Goal: Information Seeking & Learning: Learn about a topic

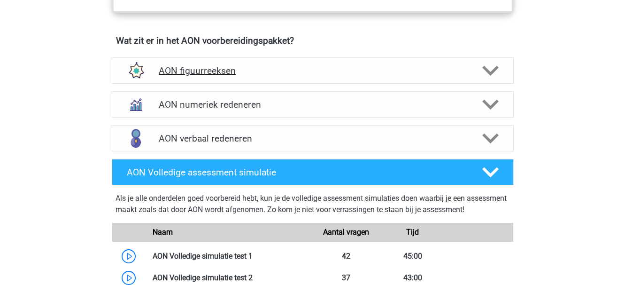
scroll to position [658, 0]
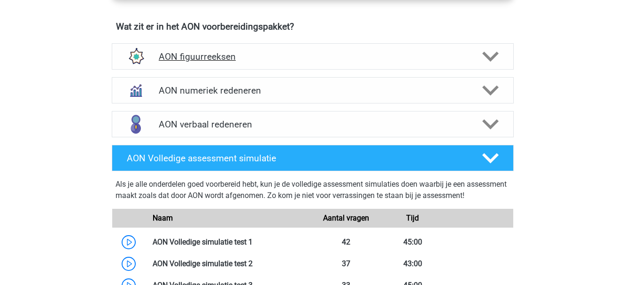
click at [483, 56] on icon at bounding box center [490, 56] width 16 height 16
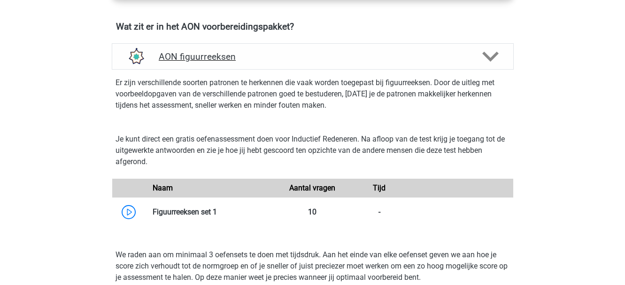
click at [494, 58] on icon at bounding box center [490, 56] width 16 height 16
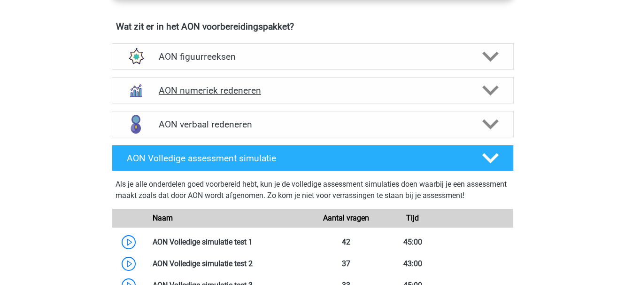
click at [491, 91] on polygon at bounding box center [490, 90] width 16 height 10
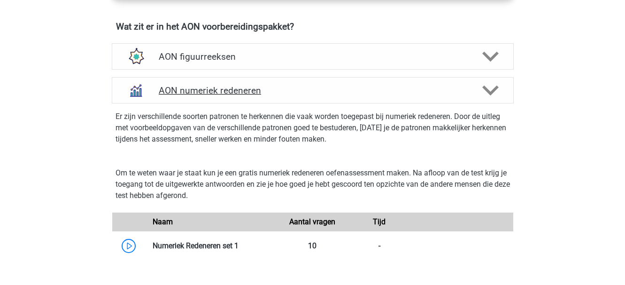
click at [491, 91] on polygon at bounding box center [490, 90] width 16 height 10
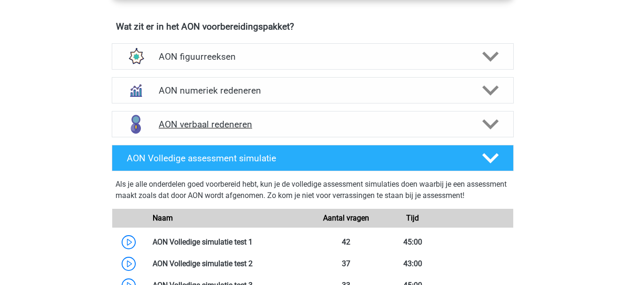
click at [493, 123] on polygon at bounding box center [490, 124] width 16 height 10
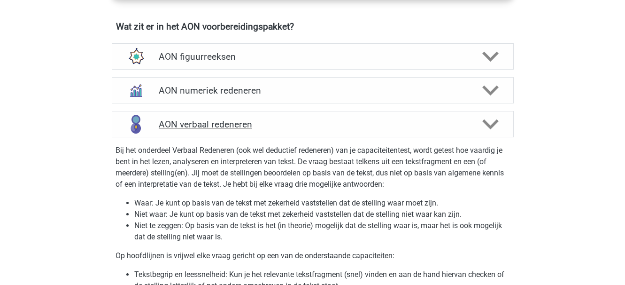
click at [212, 122] on h4 "AON verbaal redeneren" at bounding box center [313, 124] width 308 height 11
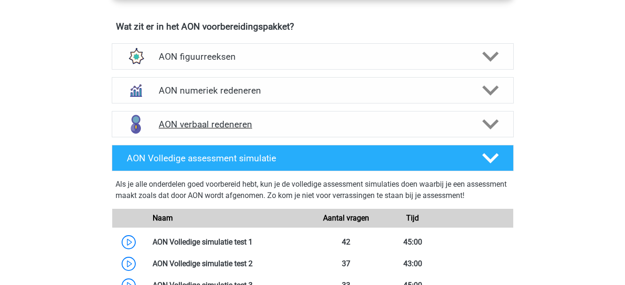
click at [205, 124] on h4 "AON verbaal redeneren" at bounding box center [313, 124] width 308 height 11
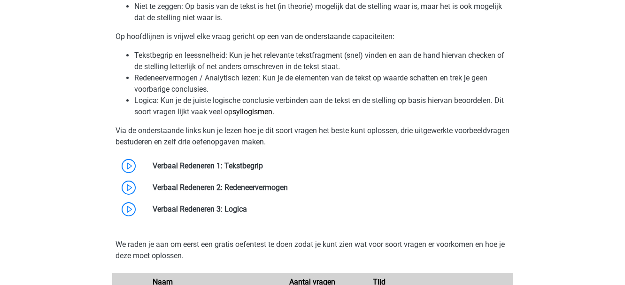
scroll to position [893, 0]
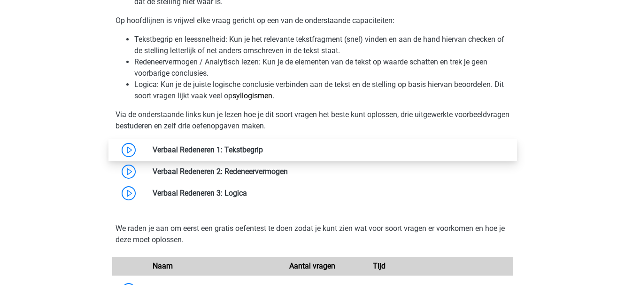
click at [263, 147] on link at bounding box center [263, 149] width 0 height 9
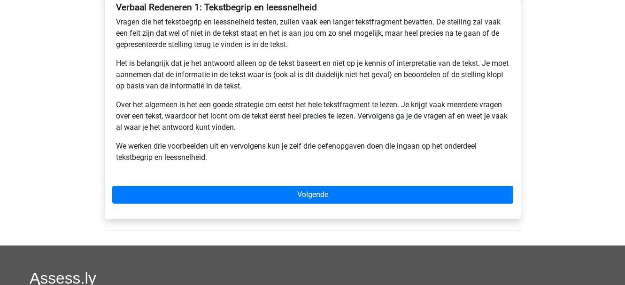
scroll to position [188, 0]
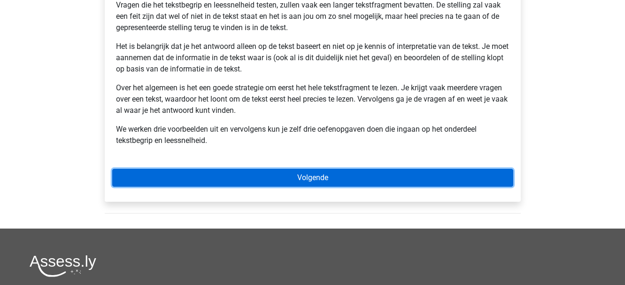
click at [309, 175] on link "Volgende" at bounding box center [312, 178] width 401 height 18
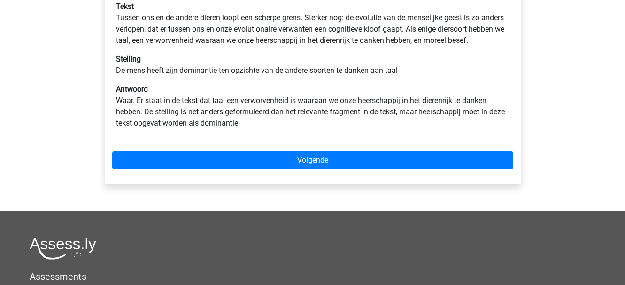
scroll to position [188, 0]
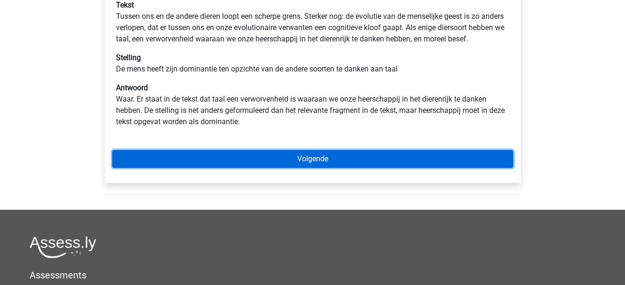
click at [313, 168] on link "Volgende" at bounding box center [312, 159] width 401 height 18
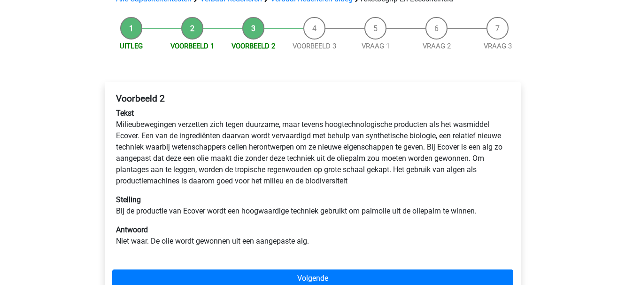
scroll to position [94, 0]
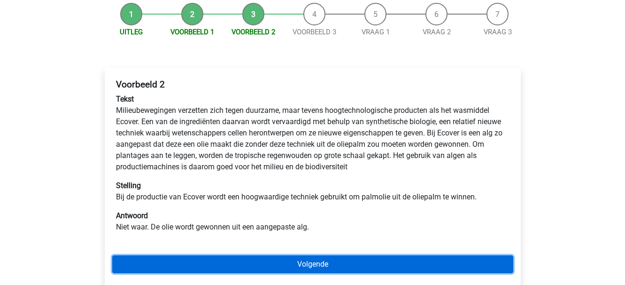
click at [316, 262] on link "Volgende" at bounding box center [312, 264] width 401 height 18
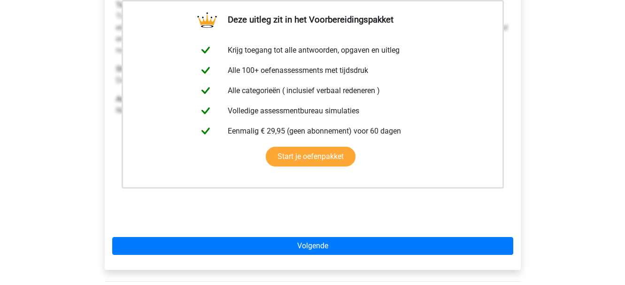
scroll to position [282, 0]
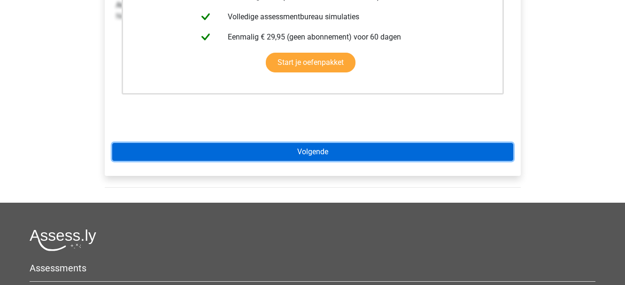
click at [313, 151] on link "Volgende" at bounding box center [312, 152] width 401 height 18
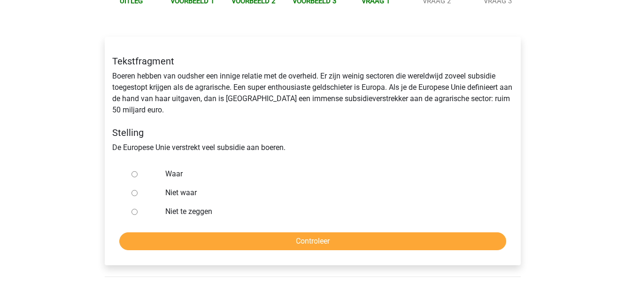
scroll to position [141, 0]
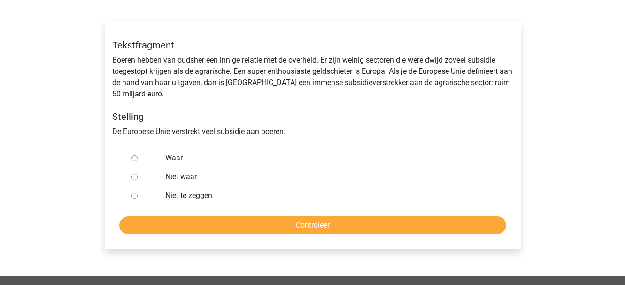
click at [135, 176] on input "Niet waar" at bounding box center [135, 177] width 6 height 6
radio input "true"
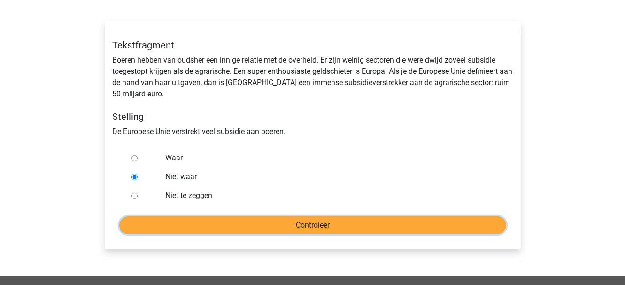
click at [273, 223] on input "Controleer" at bounding box center [312, 225] width 387 height 18
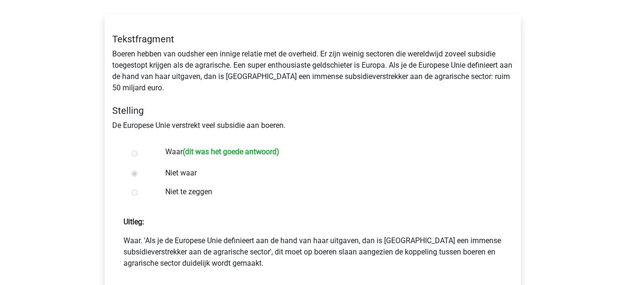
scroll to position [188, 0]
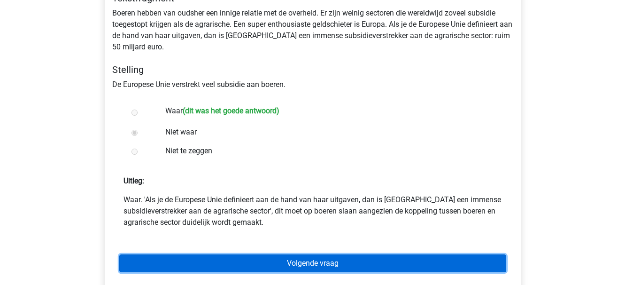
click at [311, 262] on link "Volgende vraag" at bounding box center [312, 263] width 387 height 18
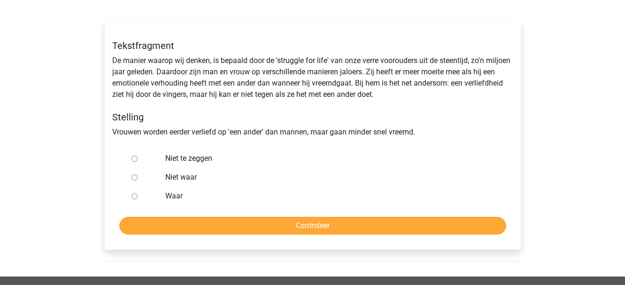
scroll to position [141, 0]
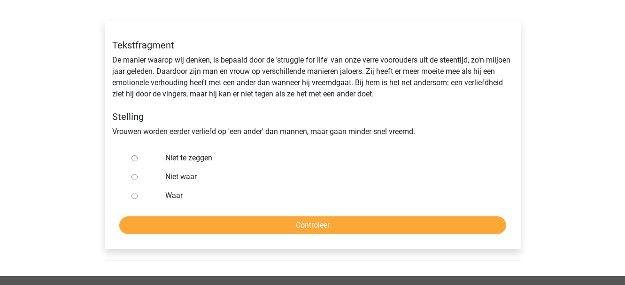
click at [135, 156] on input "Niet te zeggen" at bounding box center [135, 158] width 6 height 6
radio input "true"
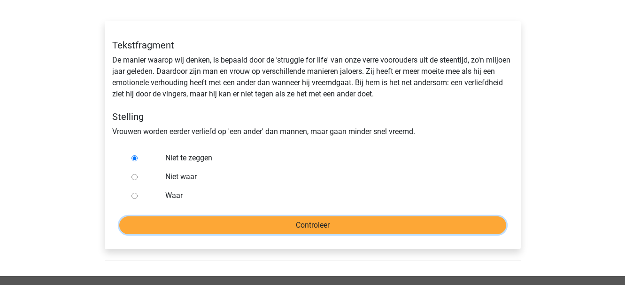
click at [294, 224] on input "Controleer" at bounding box center [312, 225] width 387 height 18
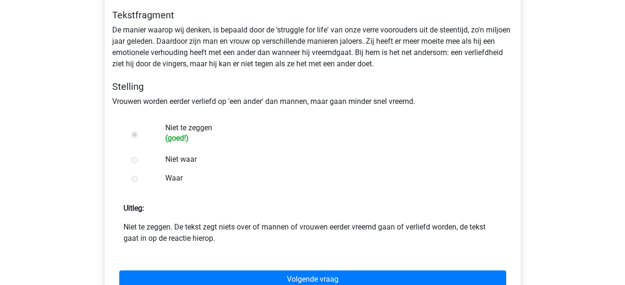
scroll to position [188, 0]
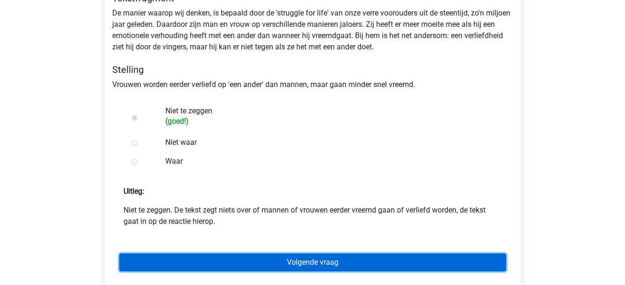
click at [317, 262] on link "Volgende vraag" at bounding box center [312, 262] width 387 height 18
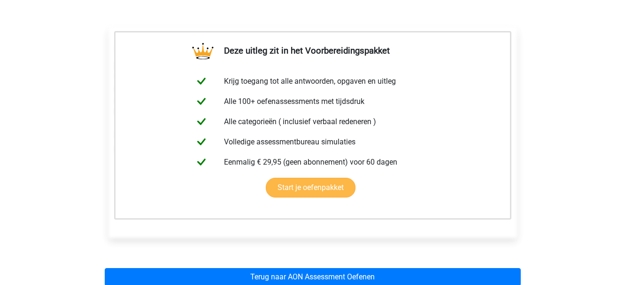
scroll to position [188, 0]
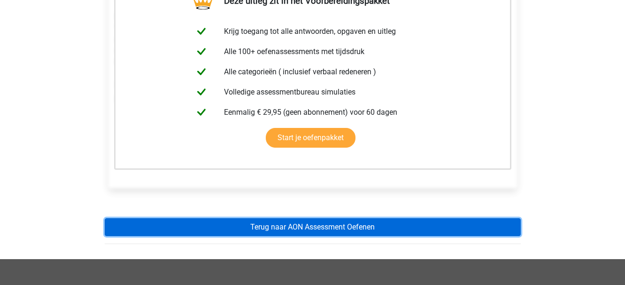
click at [311, 223] on link "Terug naar AON Assessment Oefenen" at bounding box center [313, 227] width 416 height 18
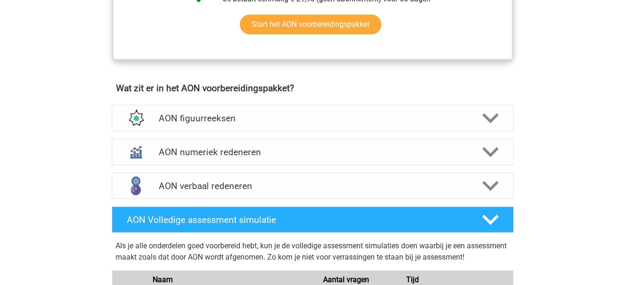
scroll to position [611, 0]
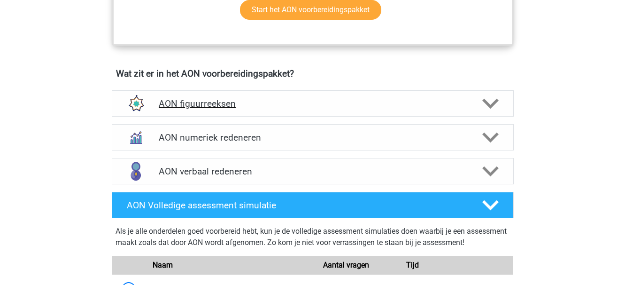
click at [491, 99] on icon at bounding box center [490, 103] width 16 height 16
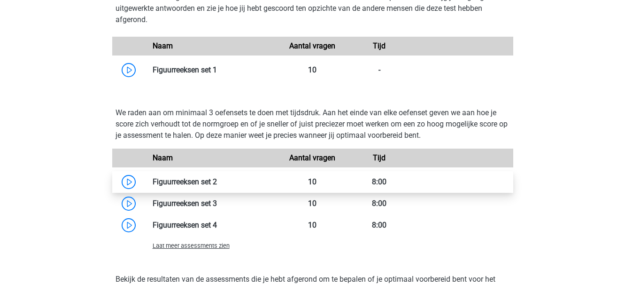
scroll to position [799, 0]
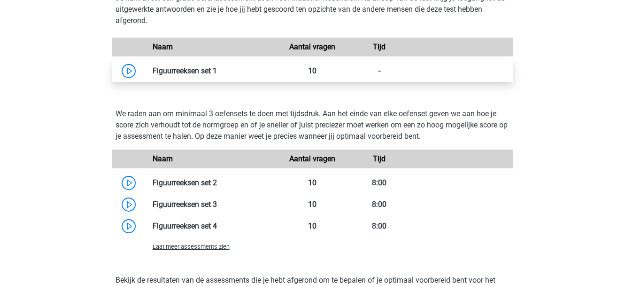
click at [217, 67] on link at bounding box center [217, 70] width 0 height 9
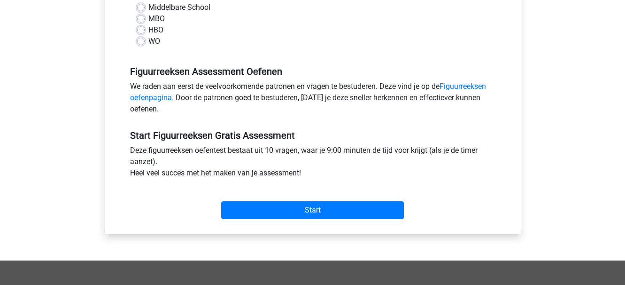
scroll to position [235, 0]
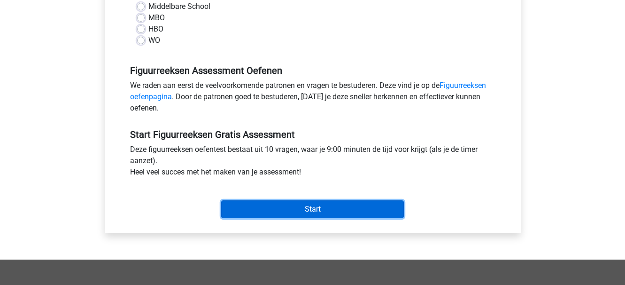
click at [313, 206] on input "Start" at bounding box center [312, 209] width 183 height 18
click at [303, 207] on input "Start" at bounding box center [312, 209] width 183 height 18
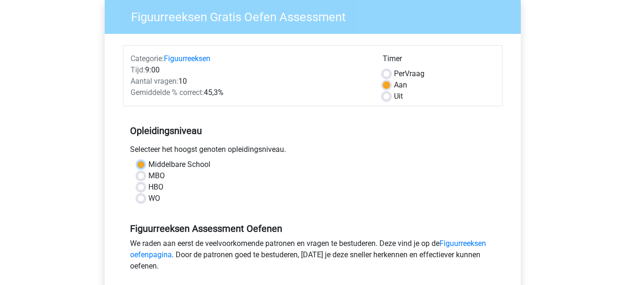
scroll to position [94, 0]
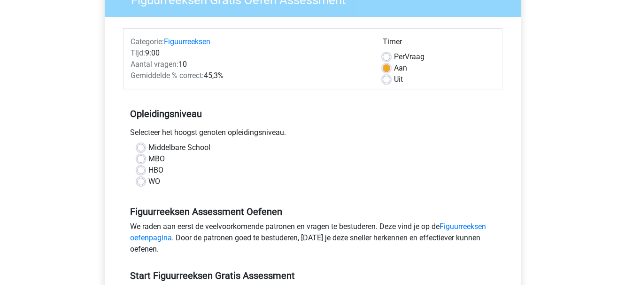
click at [362, 184] on div "WO" at bounding box center [312, 181] width 351 height 11
click at [148, 169] on label "HBO" at bounding box center [155, 169] width 15 height 11
click at [141, 169] on input "HBO" at bounding box center [141, 168] width 8 height 9
radio input "true"
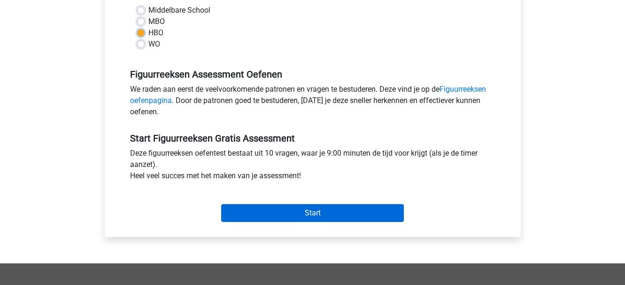
scroll to position [282, 0]
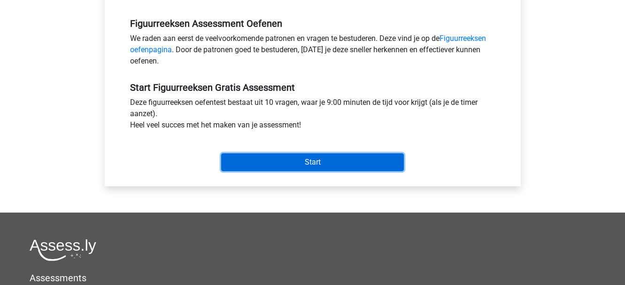
click at [305, 163] on input "Start" at bounding box center [312, 162] width 183 height 18
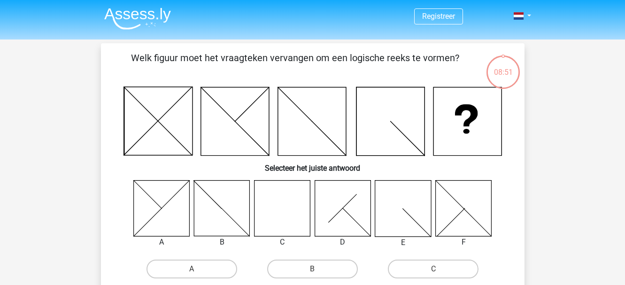
click at [276, 215] on icon at bounding box center [282, 208] width 56 height 56
click at [435, 262] on label "C" at bounding box center [433, 268] width 91 height 19
click at [435, 269] on input "C" at bounding box center [437, 272] width 6 height 6
radio input "true"
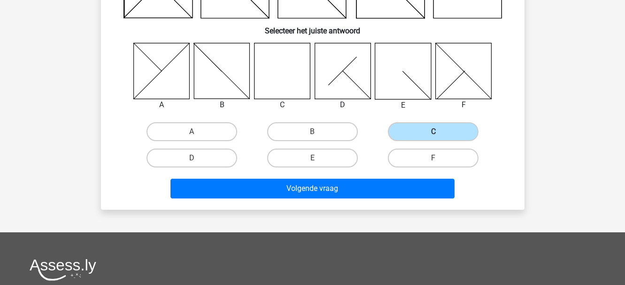
scroll to position [141, 0]
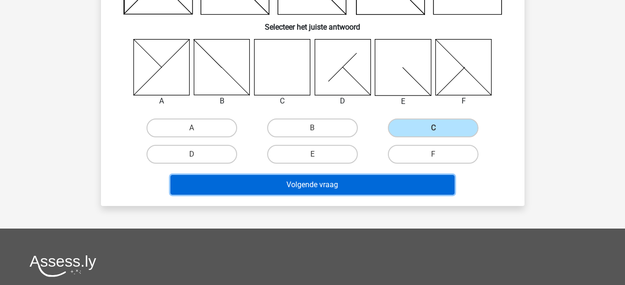
click at [312, 184] on button "Volgende vraag" at bounding box center [313, 185] width 284 height 20
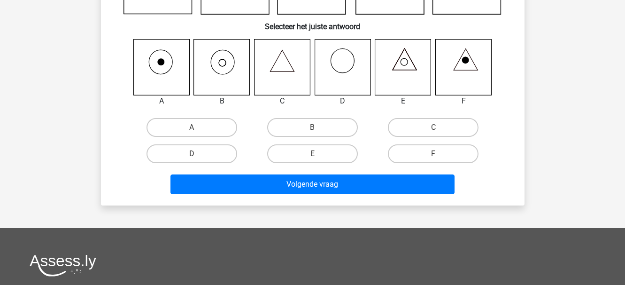
scroll to position [43, 0]
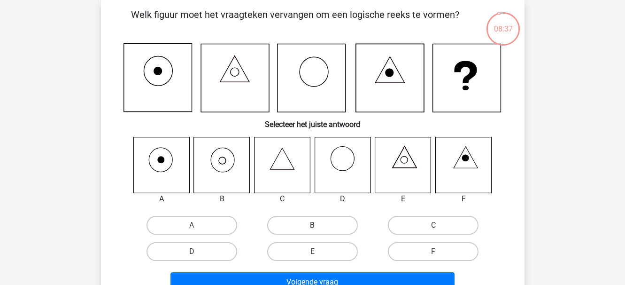
click at [336, 222] on label "B" at bounding box center [312, 225] width 91 height 19
click at [318, 225] on input "B" at bounding box center [315, 228] width 6 height 6
radio input "true"
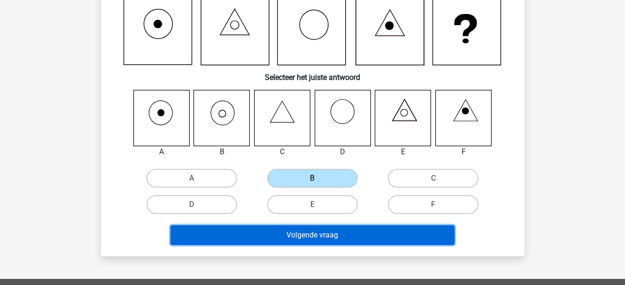
click at [307, 232] on button "Volgende vraag" at bounding box center [313, 235] width 284 height 20
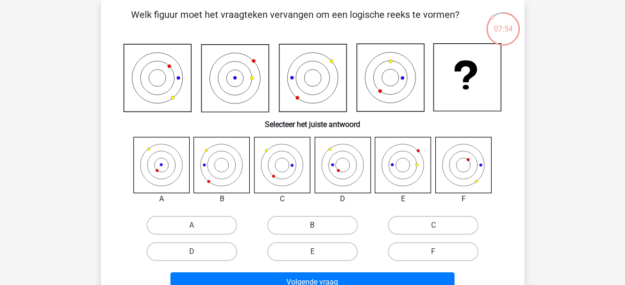
click at [341, 224] on label "B" at bounding box center [312, 225] width 91 height 19
click at [318, 225] on input "B" at bounding box center [315, 228] width 6 height 6
radio input "true"
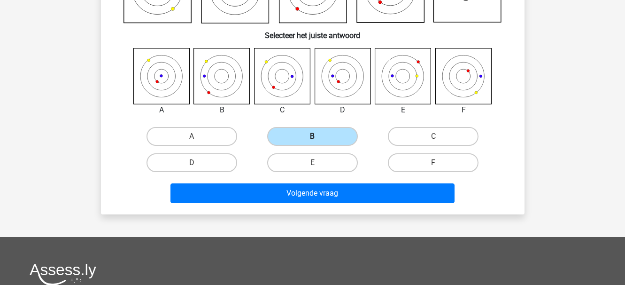
scroll to position [137, 0]
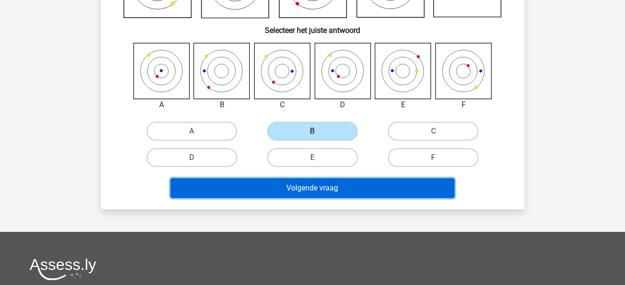
click at [311, 186] on button "Volgende vraag" at bounding box center [313, 188] width 284 height 20
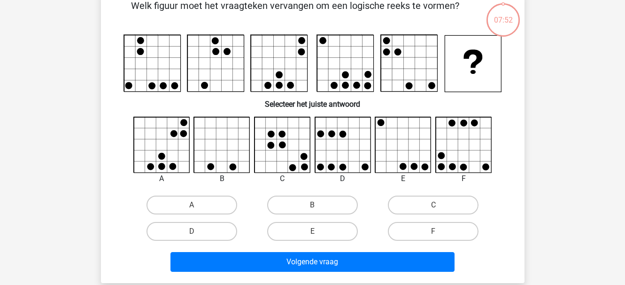
scroll to position [43, 0]
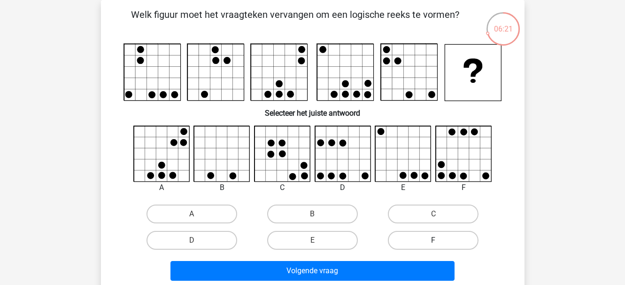
click at [430, 236] on label "F" at bounding box center [433, 240] width 91 height 19
click at [434, 240] on input "F" at bounding box center [437, 243] width 6 height 6
radio input "true"
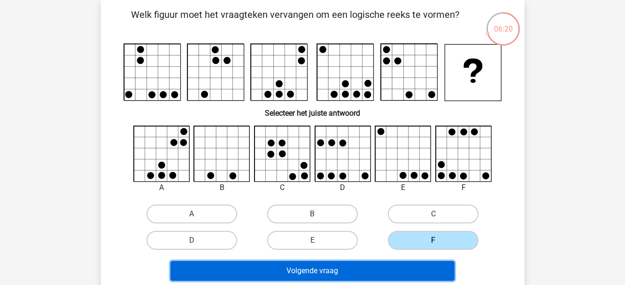
click at [315, 267] on button "Volgende vraag" at bounding box center [313, 271] width 284 height 20
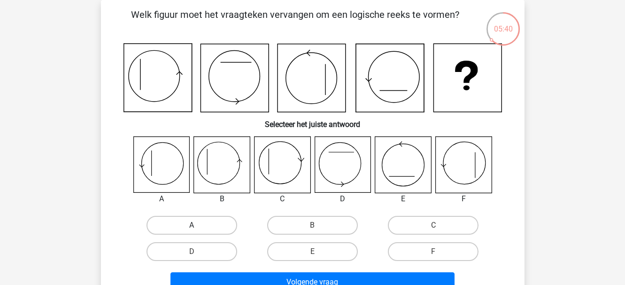
click at [195, 221] on label "A" at bounding box center [192, 225] width 91 height 19
click at [195, 225] on input "A" at bounding box center [195, 228] width 6 height 6
radio input "true"
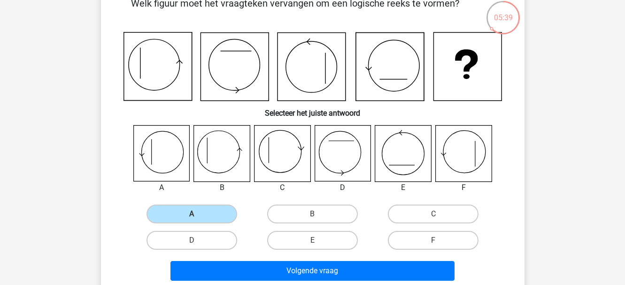
scroll to position [90, 0]
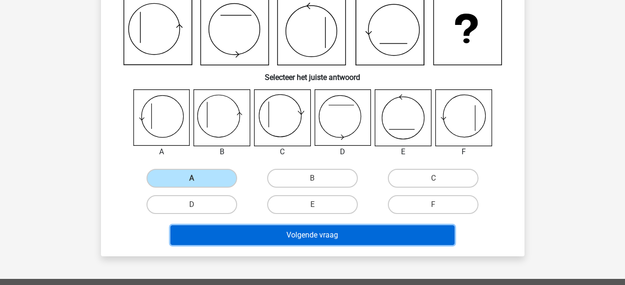
click at [349, 231] on button "Volgende vraag" at bounding box center [313, 235] width 284 height 20
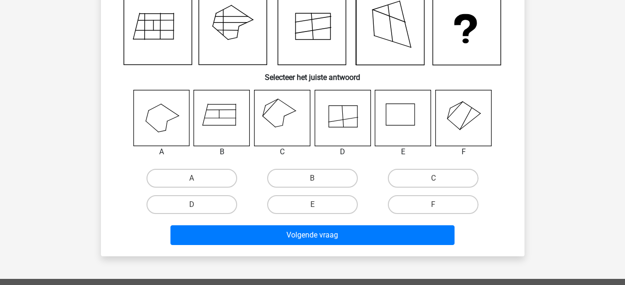
scroll to position [43, 0]
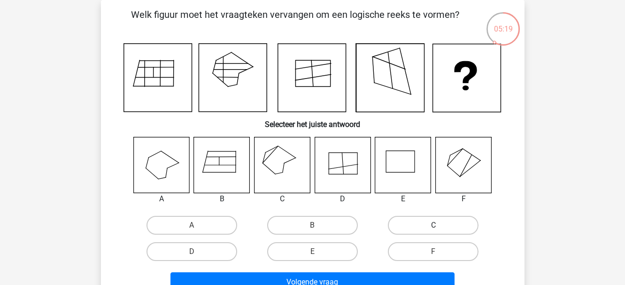
click at [445, 221] on label "C" at bounding box center [433, 225] width 91 height 19
click at [440, 225] on input "C" at bounding box center [437, 228] width 6 height 6
radio input "true"
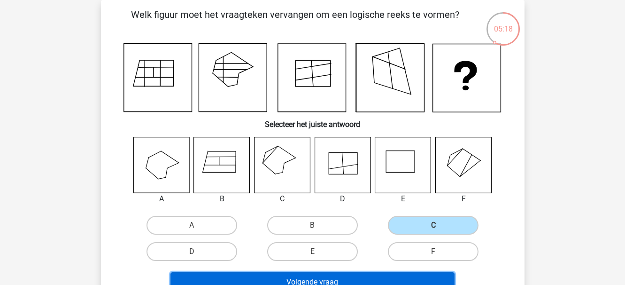
click at [373, 277] on button "Volgende vraag" at bounding box center [313, 282] width 284 height 20
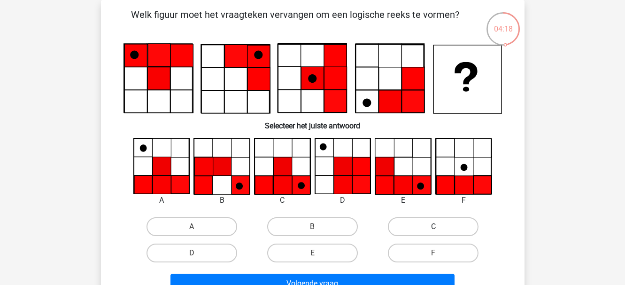
click at [428, 225] on label "C" at bounding box center [433, 226] width 91 height 19
click at [434, 226] on input "C" at bounding box center [437, 229] width 6 height 6
radio input "true"
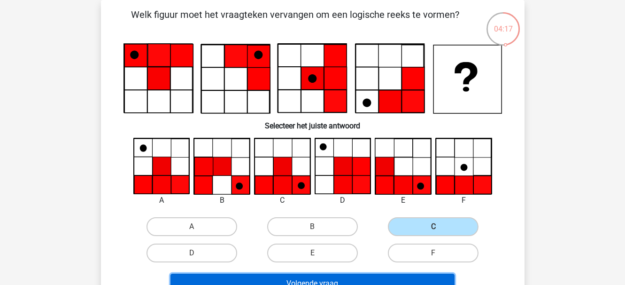
click at [348, 277] on button "Volgende vraag" at bounding box center [313, 283] width 284 height 20
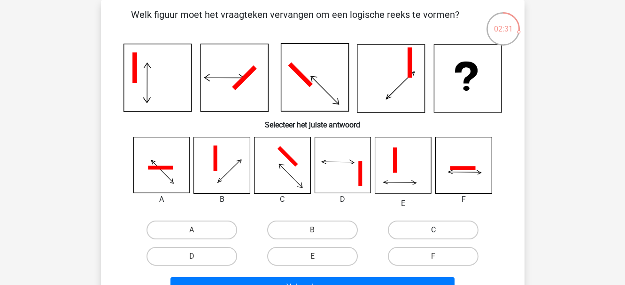
click at [447, 228] on label "C" at bounding box center [433, 229] width 91 height 19
click at [440, 230] on input "C" at bounding box center [437, 233] width 6 height 6
radio input "true"
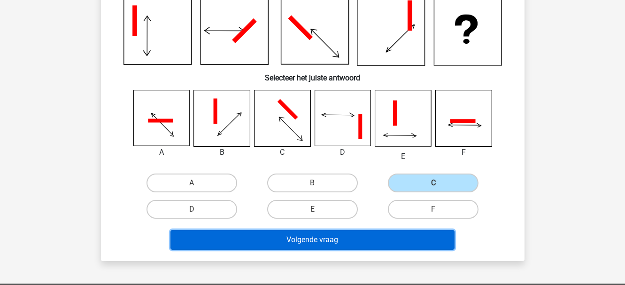
click at [363, 236] on button "Volgende vraag" at bounding box center [313, 240] width 284 height 20
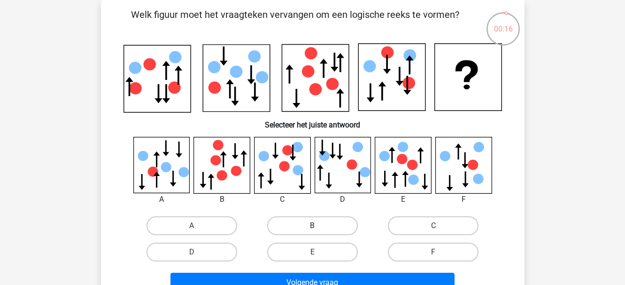
click at [295, 219] on label "B" at bounding box center [312, 225] width 91 height 19
click at [312, 225] on input "B" at bounding box center [315, 228] width 6 height 6
radio input "true"
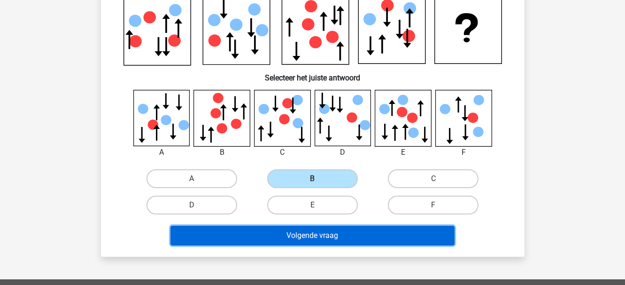
click at [334, 235] on button "Volgende vraag" at bounding box center [313, 235] width 284 height 20
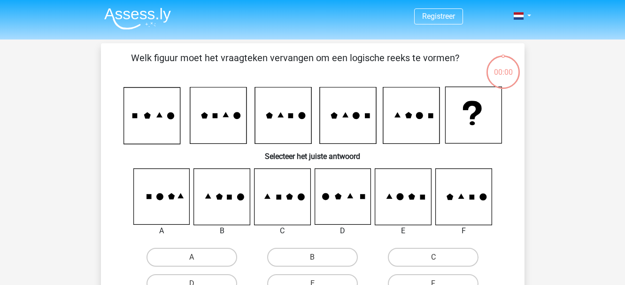
scroll to position [43, 0]
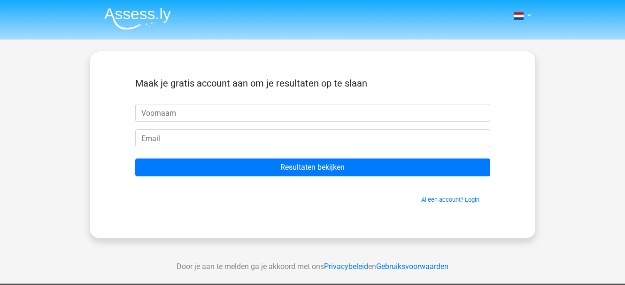
click at [200, 114] on input "text" at bounding box center [312, 113] width 355 height 18
type input "[PERSON_NAME]"
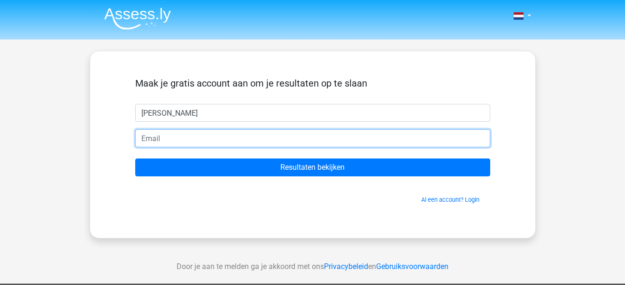
click at [177, 132] on input "email" at bounding box center [312, 138] width 355 height 18
type input "[EMAIL_ADDRESS][DOMAIN_NAME]"
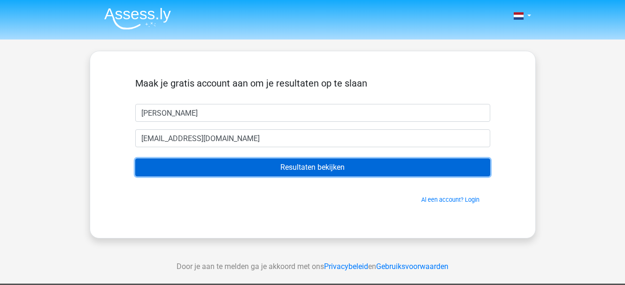
click at [289, 164] on input "Resultaten bekijken" at bounding box center [312, 167] width 355 height 18
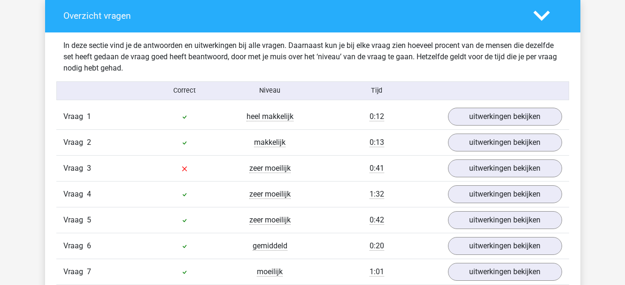
scroll to position [705, 0]
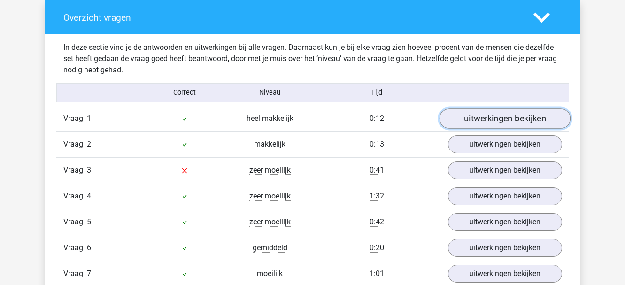
click at [498, 115] on link "uitwerkingen bekijken" at bounding box center [504, 118] width 131 height 21
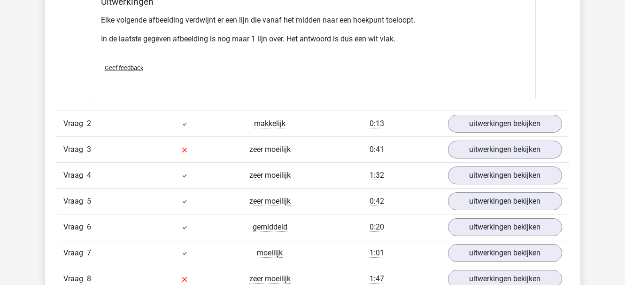
scroll to position [1268, 0]
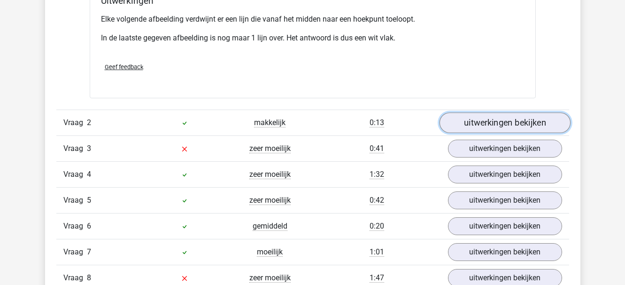
click at [493, 120] on link "uitwerkingen bekijken" at bounding box center [504, 122] width 131 height 21
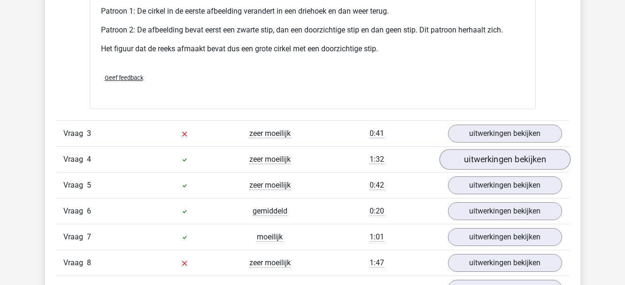
scroll to position [1879, 0]
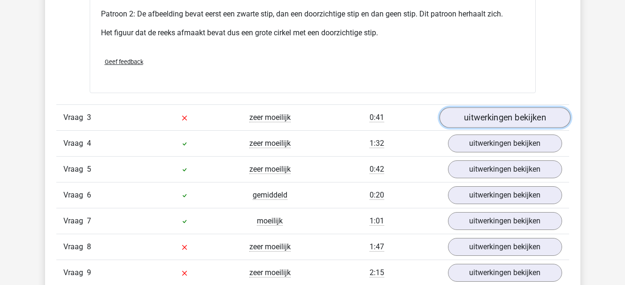
click at [502, 119] on link "uitwerkingen bekijken" at bounding box center [504, 117] width 131 height 21
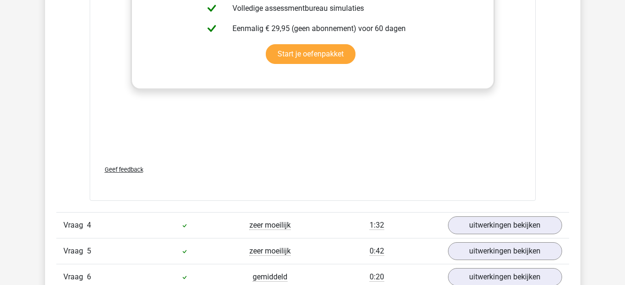
scroll to position [2678, 0]
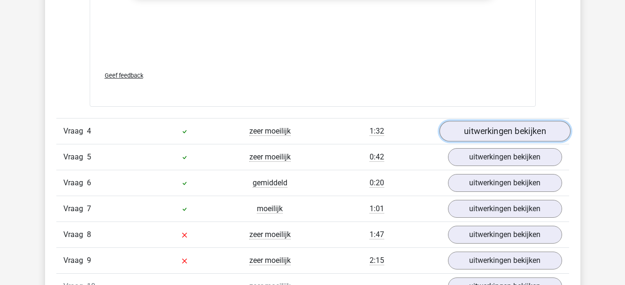
click at [510, 131] on link "uitwerkingen bekijken" at bounding box center [504, 131] width 131 height 21
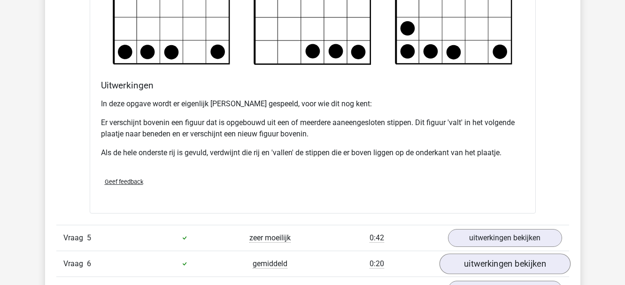
scroll to position [3288, 0]
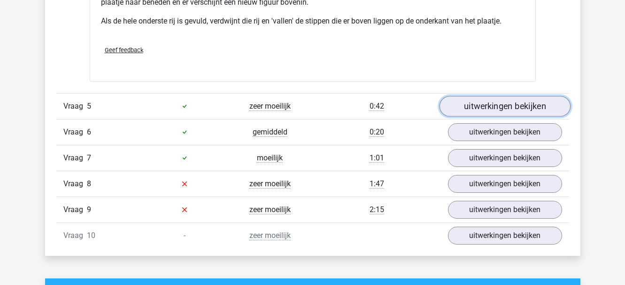
click at [490, 104] on link "uitwerkingen bekijken" at bounding box center [504, 106] width 131 height 21
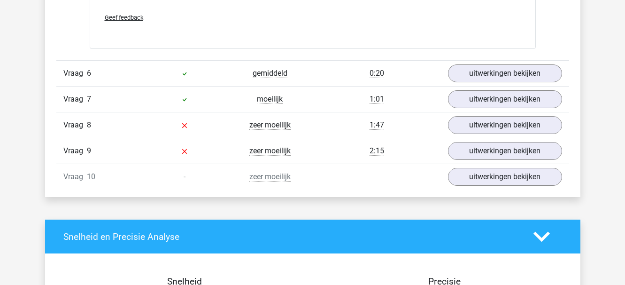
scroll to position [4134, 0]
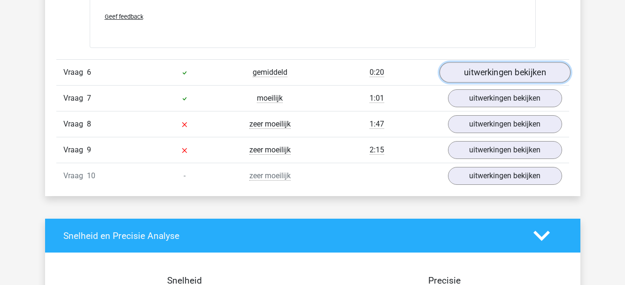
click at [510, 72] on link "uitwerkingen bekijken" at bounding box center [504, 72] width 131 height 21
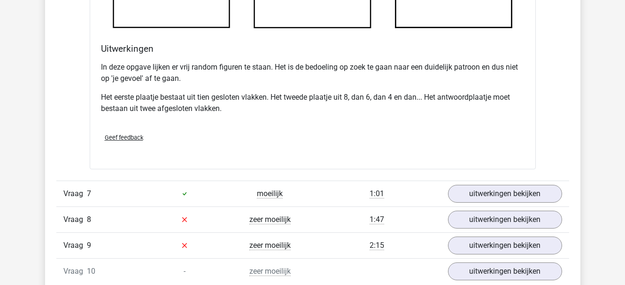
scroll to position [4698, 0]
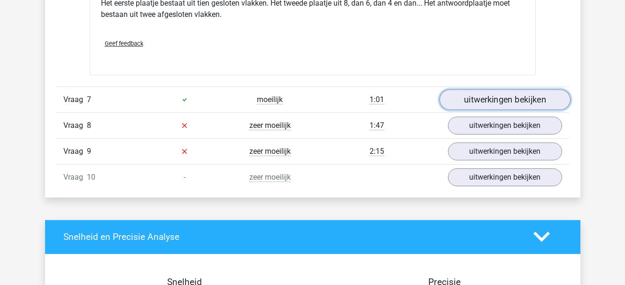
click at [493, 99] on link "uitwerkingen bekijken" at bounding box center [504, 99] width 131 height 21
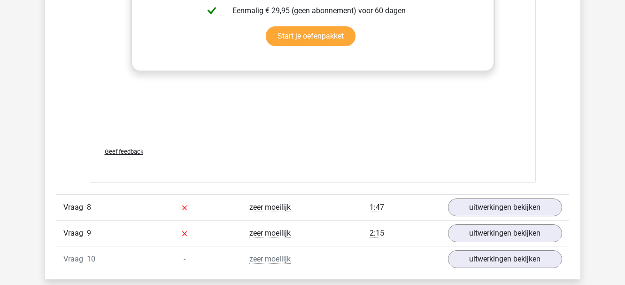
scroll to position [5543, 0]
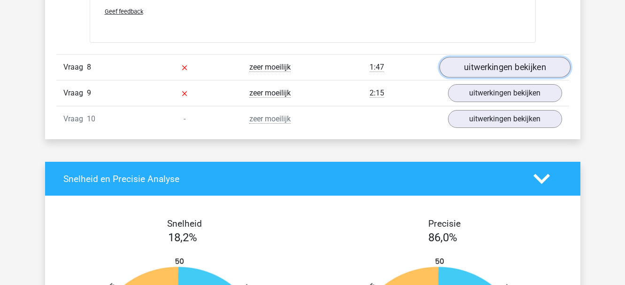
click at [496, 65] on link "uitwerkingen bekijken" at bounding box center [504, 67] width 131 height 21
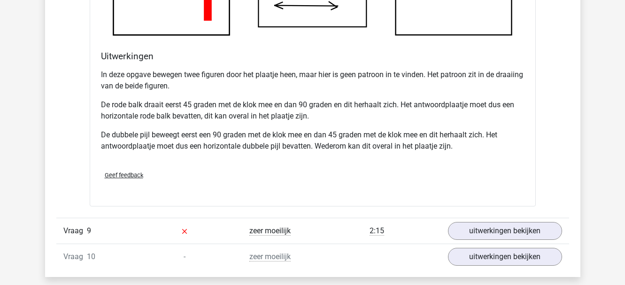
scroll to position [6060, 0]
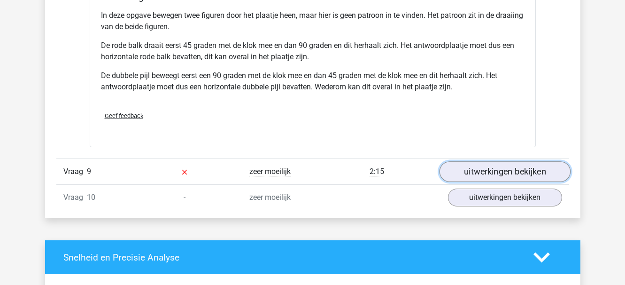
click at [510, 170] on link "uitwerkingen bekijken" at bounding box center [504, 171] width 131 height 21
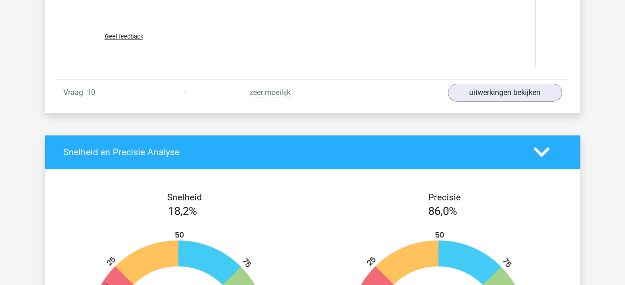
scroll to position [6905, 0]
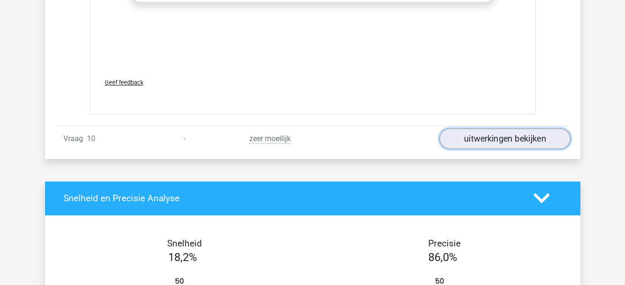
click at [488, 138] on link "uitwerkingen bekijken" at bounding box center [504, 138] width 131 height 21
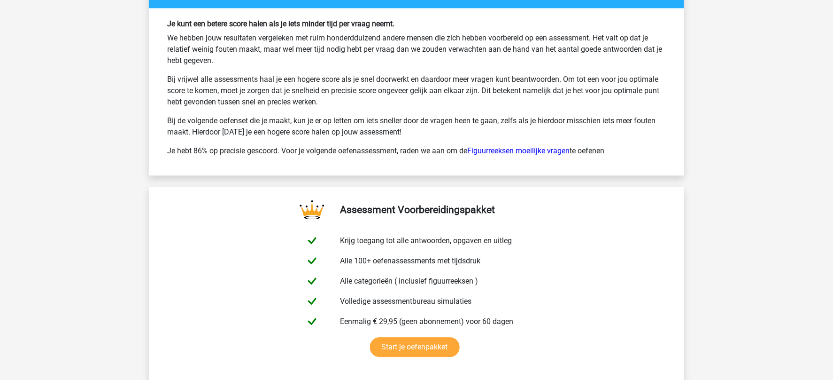
scroll to position [8017, 0]
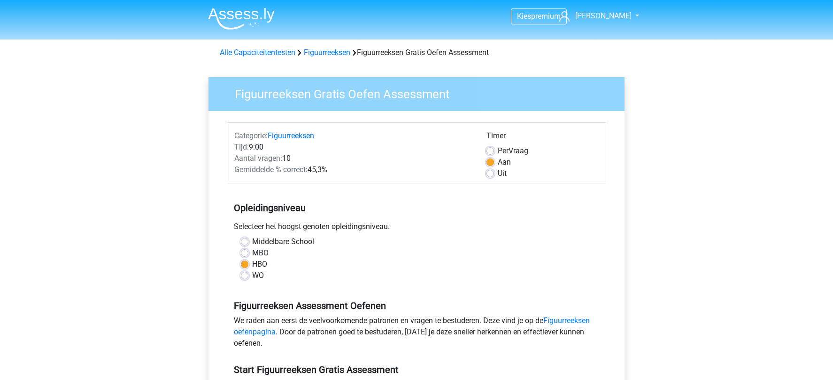
scroll to position [363, 0]
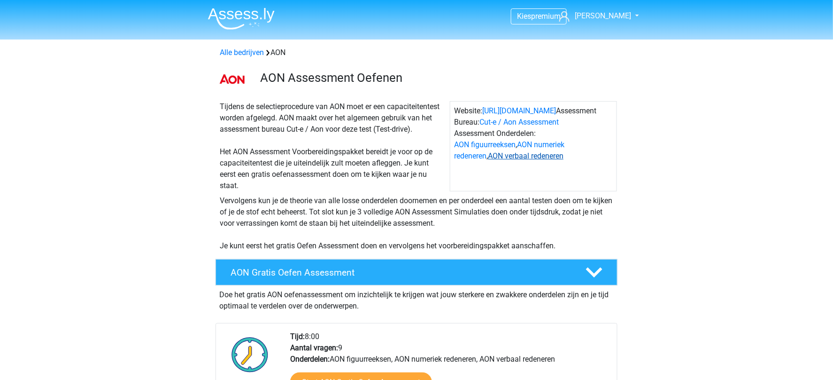
click at [500, 153] on link "AON verbaal redeneren" at bounding box center [526, 155] width 76 height 9
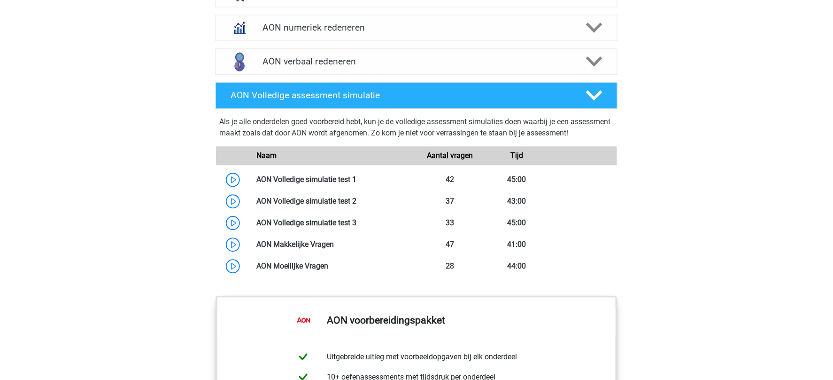
scroll to position [705, 0]
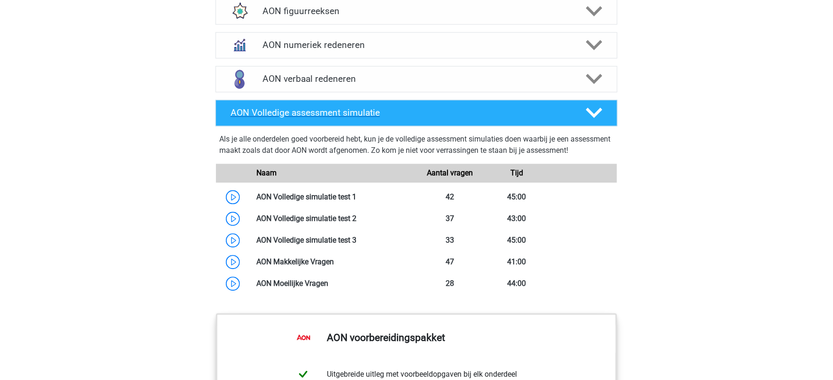
click at [329, 111] on h4 "AON Volledige assessment simulatie" at bounding box center [401, 112] width 340 height 11
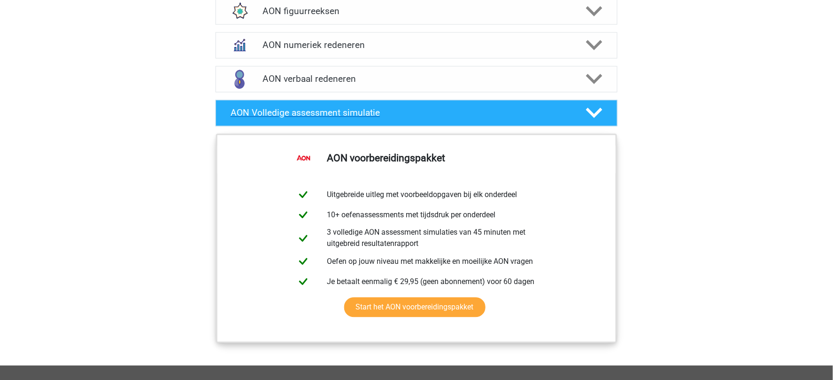
click at [329, 111] on h4 "AON Volledige assessment simulatie" at bounding box center [401, 112] width 340 height 11
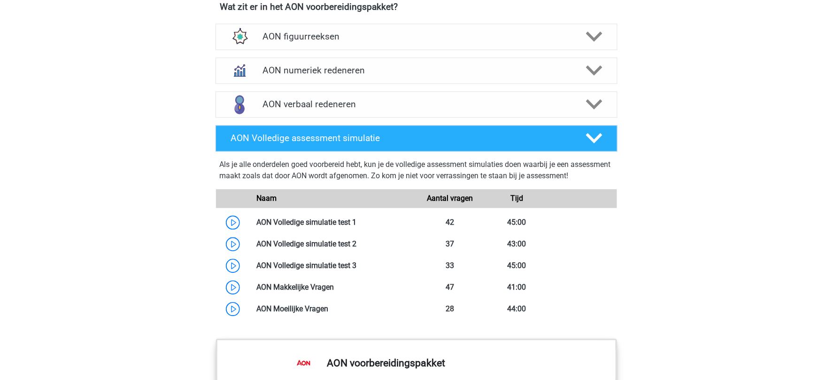
scroll to position [617, 0]
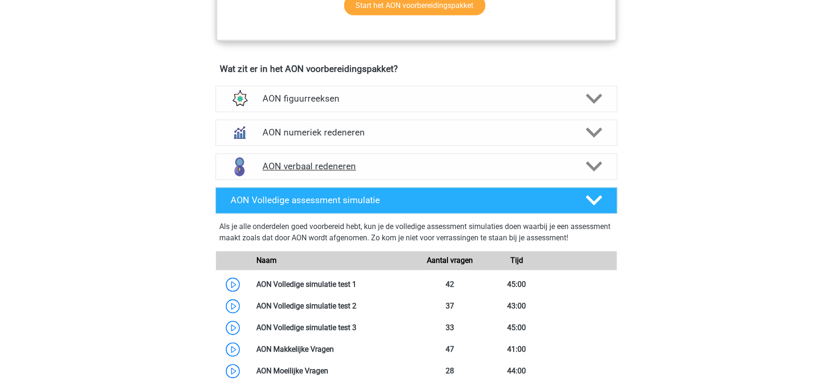
click at [320, 163] on h4 "AON verbaal redeneren" at bounding box center [417, 166] width 308 height 11
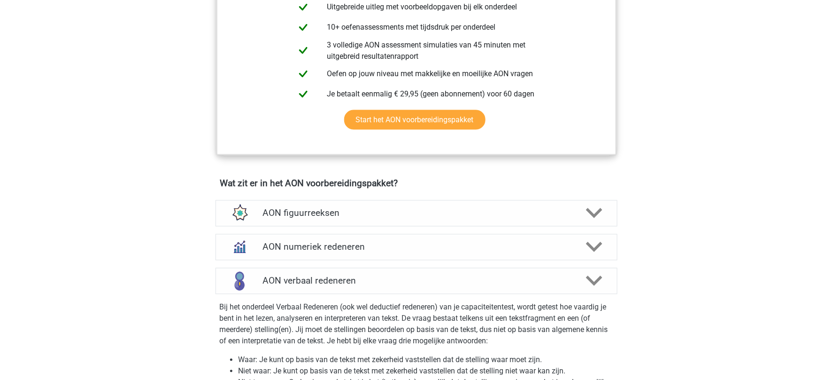
scroll to position [491, 0]
